Goal: Task Accomplishment & Management: Use online tool/utility

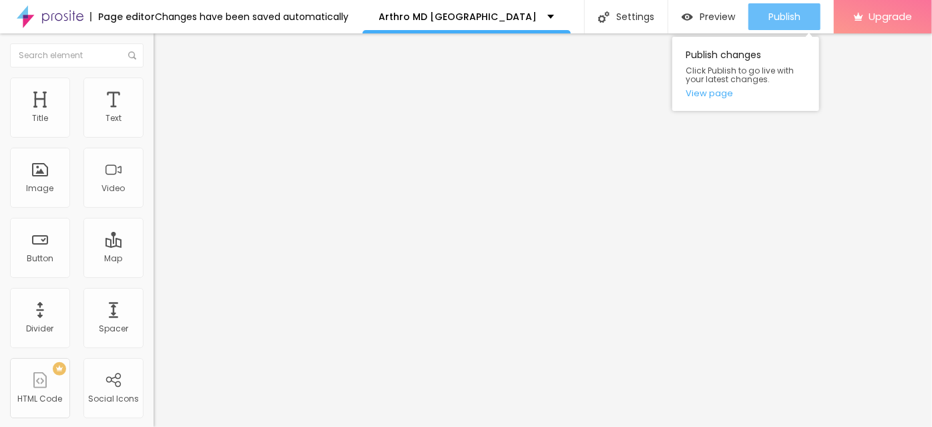
click at [768, 25] on div "Publish" at bounding box center [784, 16] width 32 height 27
click at [703, 97] on link "View page" at bounding box center [746, 93] width 120 height 9
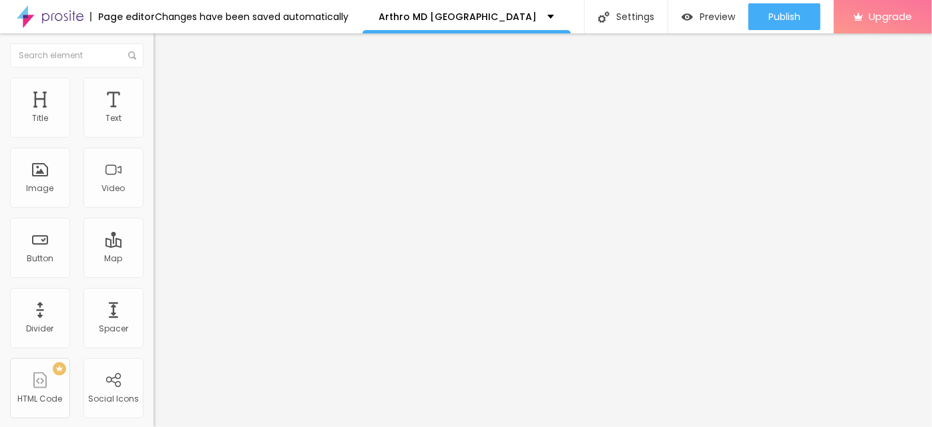
click at [164, 43] on img "button" at bounding box center [169, 48] width 11 height 11
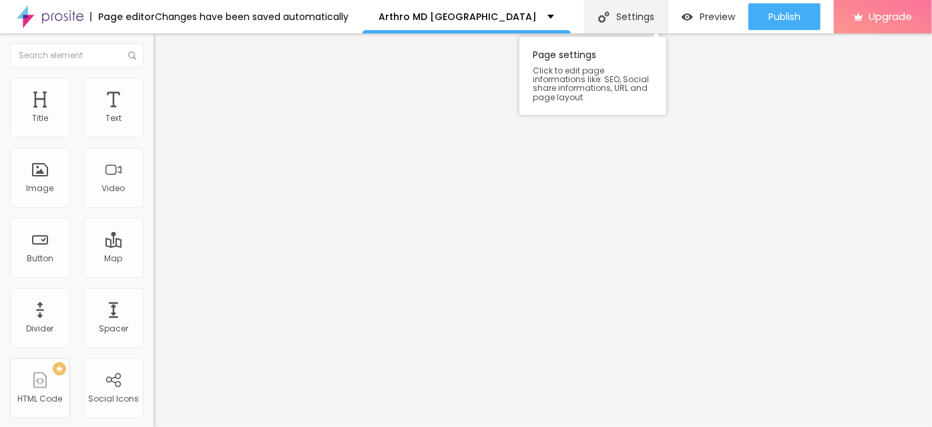
click at [616, 13] on div "Settings" at bounding box center [625, 16] width 83 height 33
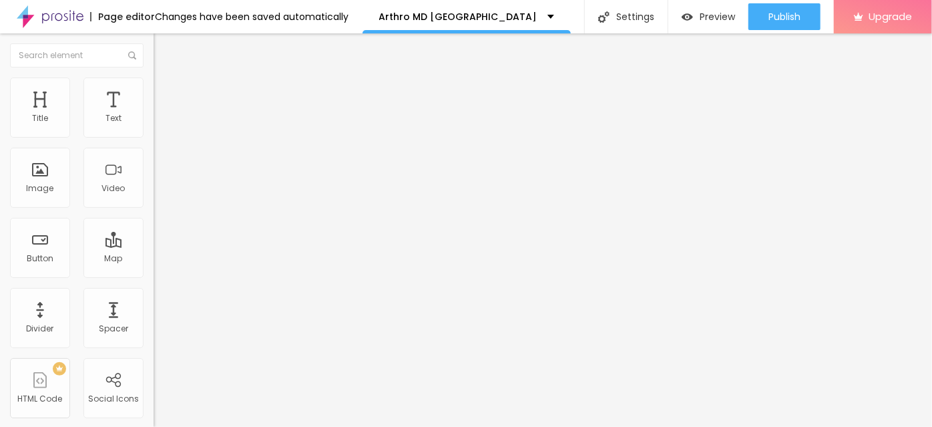
click at [62, 18] on img at bounding box center [50, 16] width 67 height 33
